Goal: Transaction & Acquisition: Purchase product/service

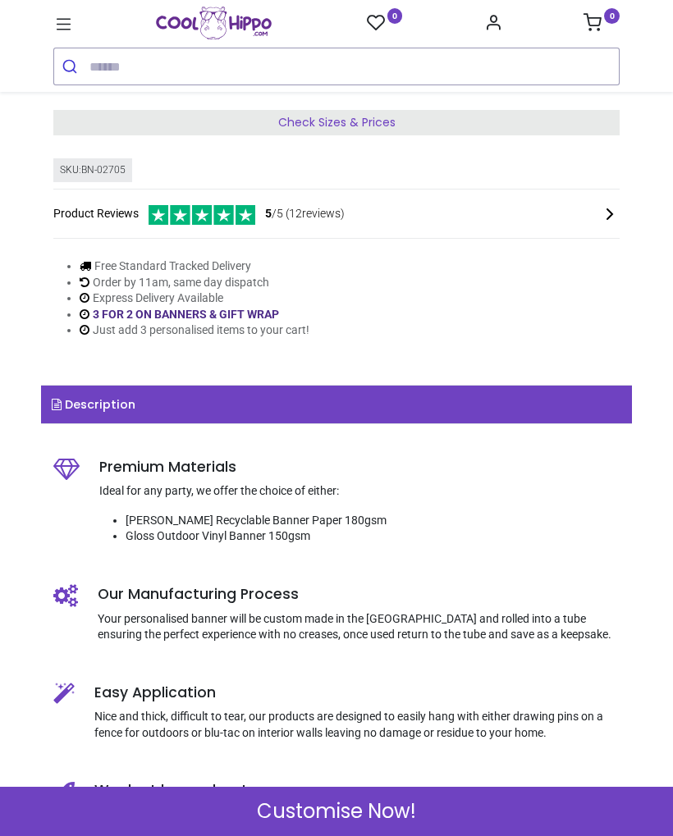
scroll to position [432, 0]
